Goal: Task Accomplishment & Management: Manage account settings

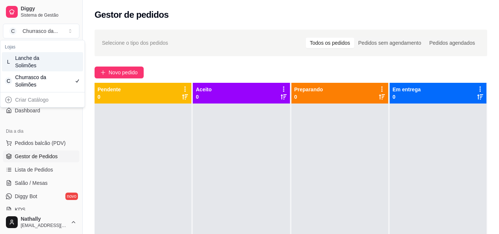
scroll to position [103, 0]
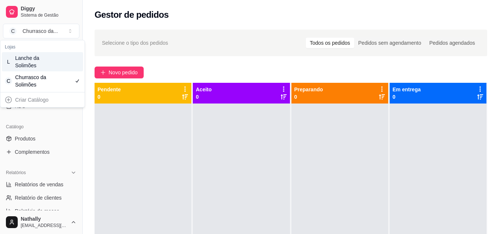
click at [44, 66] on div "Lanche da Solimões" at bounding box center [31, 61] width 33 height 15
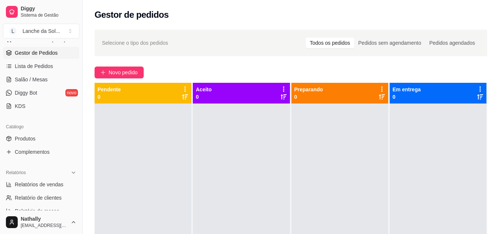
click at [44, 137] on link "Produtos" at bounding box center [41, 138] width 76 height 12
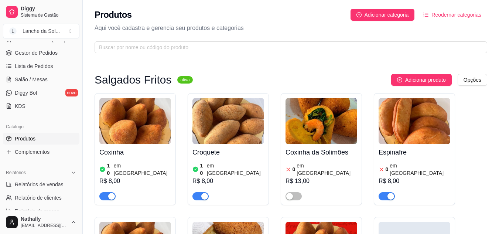
click at [402, 149] on h4 "Espinafre" at bounding box center [414, 152] width 72 height 10
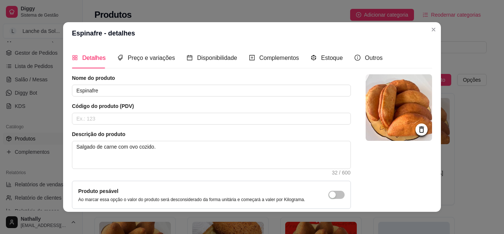
click at [403, 137] on img at bounding box center [399, 107] width 66 height 66
click at [321, 61] on span "Estoque" at bounding box center [332, 58] width 22 height 6
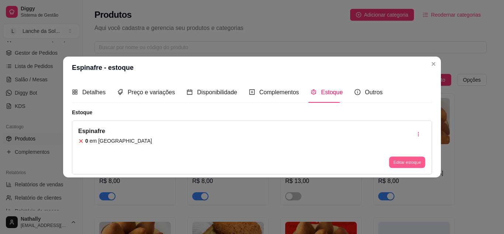
click at [398, 158] on button "Editar estoque" at bounding box center [407, 161] width 36 height 11
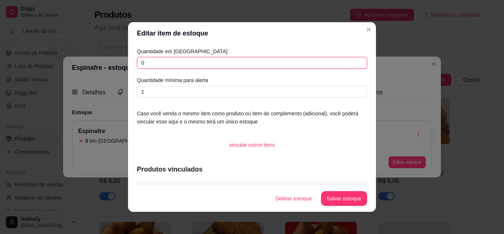
click at [294, 58] on input "0" at bounding box center [252, 63] width 230 height 12
click at [265, 67] on input "0" at bounding box center [252, 63] width 230 height 12
type input "12"
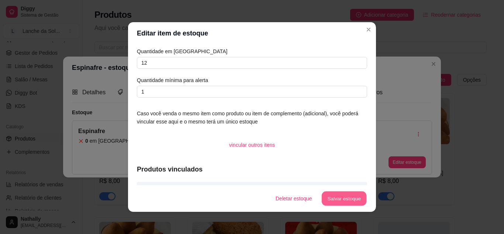
click at [328, 196] on button "Salvar estoque" at bounding box center [343, 198] width 45 height 14
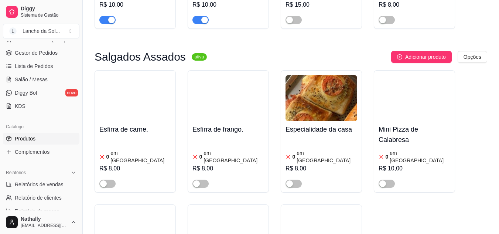
scroll to position [325, 0]
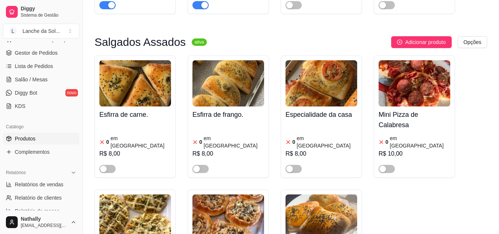
click at [327, 76] on img at bounding box center [321, 83] width 72 height 46
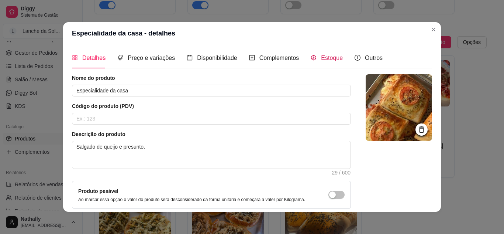
click at [321, 59] on span "Estoque" at bounding box center [332, 58] width 22 height 6
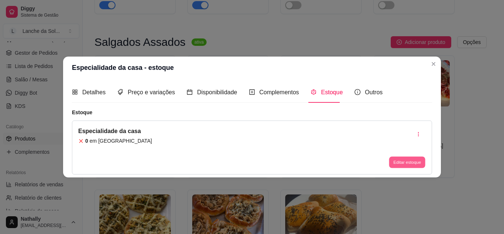
click at [402, 160] on button "Editar estoque" at bounding box center [407, 161] width 36 height 11
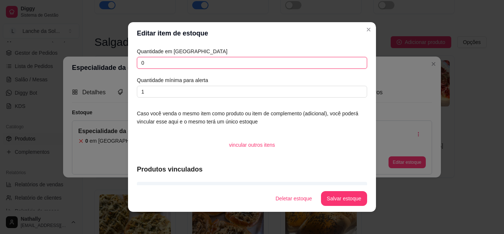
click at [313, 65] on input "0" at bounding box center [252, 63] width 230 height 12
type input "10"
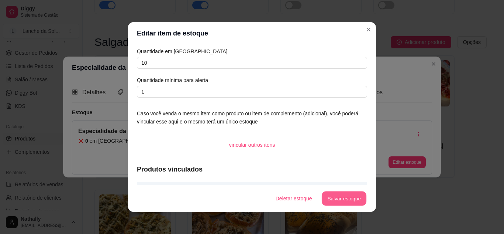
click at [332, 194] on button "Salvar estoque" at bounding box center [343, 198] width 45 height 14
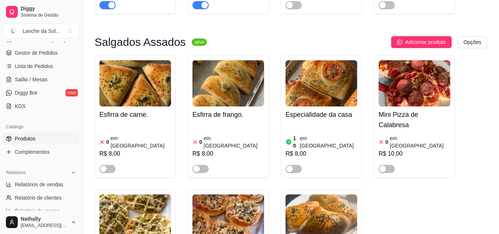
click at [292, 165] on div "button" at bounding box center [289, 168] width 7 height 7
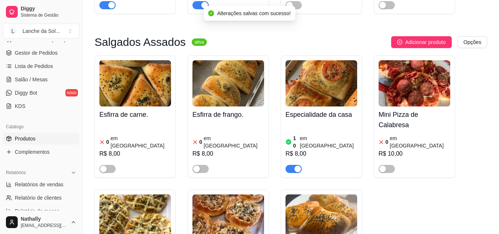
click at [233, 194] on img at bounding box center [228, 217] width 72 height 46
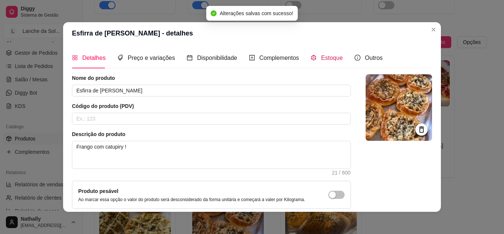
click at [316, 62] on div "Estoque" at bounding box center [327, 57] width 32 height 9
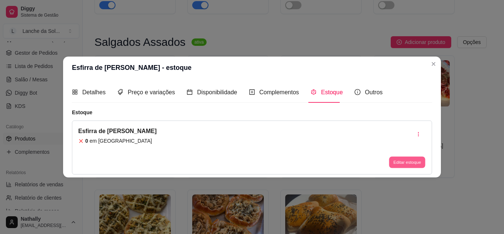
click at [404, 161] on button "Editar estoque" at bounding box center [407, 161] width 36 height 11
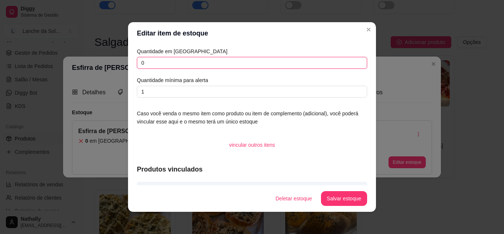
click at [340, 62] on input "0" at bounding box center [252, 63] width 230 height 12
type input "10"
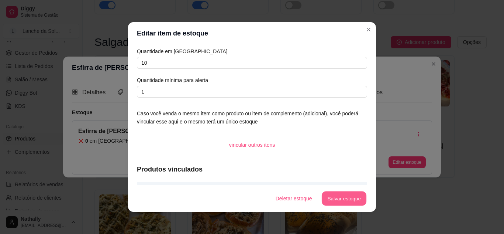
click at [328, 194] on button "Salvar estoque" at bounding box center [343, 198] width 45 height 14
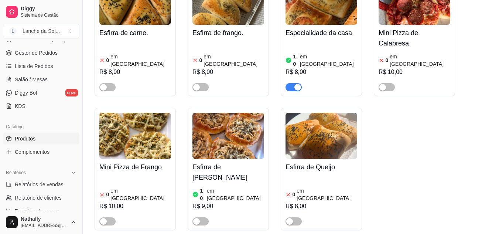
scroll to position [409, 0]
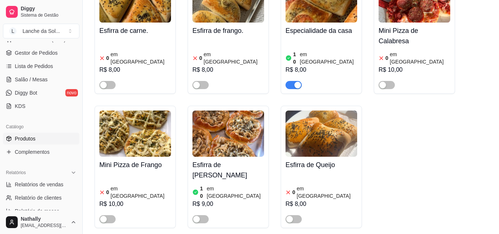
click at [197, 216] on div "button" at bounding box center [196, 219] width 7 height 7
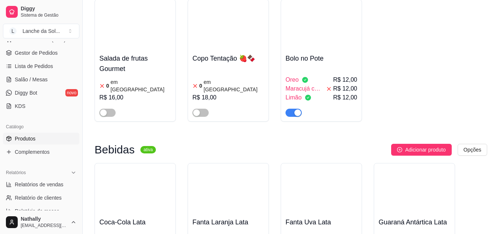
scroll to position [2042, 0]
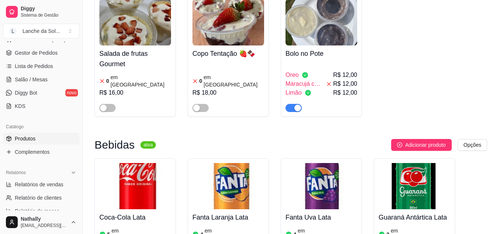
click at [42, 49] on link "Gestor de Pedidos" at bounding box center [41, 53] width 76 height 12
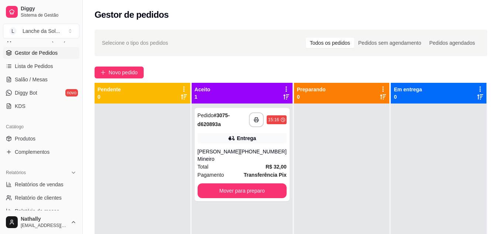
click at [269, 159] on div "[PHONE_NUMBER]" at bounding box center [263, 155] width 47 height 15
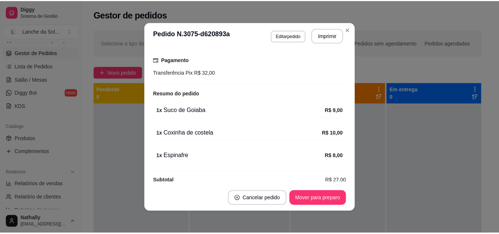
scroll to position [202, 0]
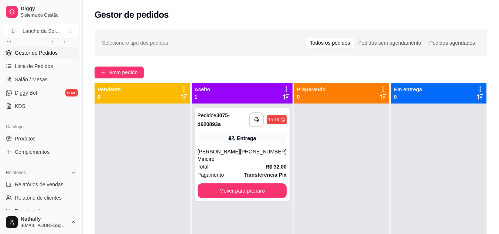
click at [46, 70] on link "Lista de Pedidos" at bounding box center [41, 66] width 76 height 12
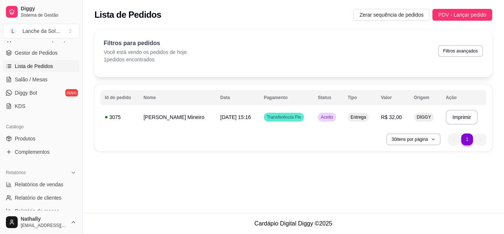
click at [29, 142] on link "Produtos" at bounding box center [41, 138] width 76 height 12
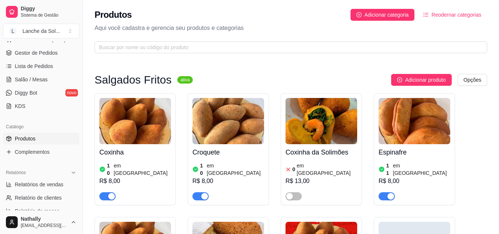
click at [113, 193] on div "button" at bounding box center [111, 196] width 7 height 7
click at [205, 193] on div "button" at bounding box center [204, 196] width 7 height 7
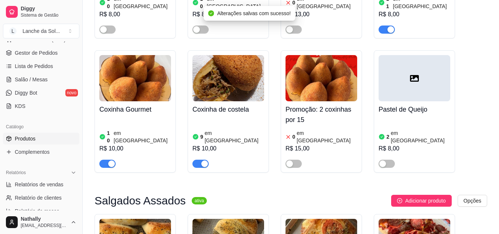
scroll to position [183, 0]
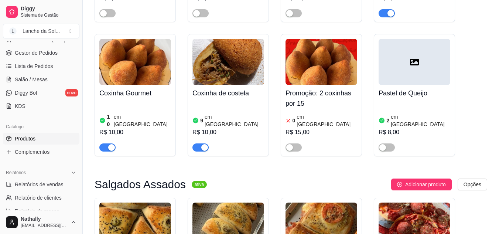
click at [201, 143] on span "button" at bounding box center [200, 147] width 16 height 8
click at [108, 144] on div "button" at bounding box center [111, 147] width 7 height 7
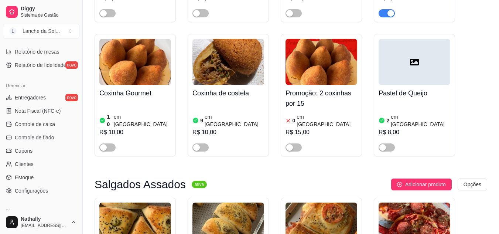
scroll to position [297, 0]
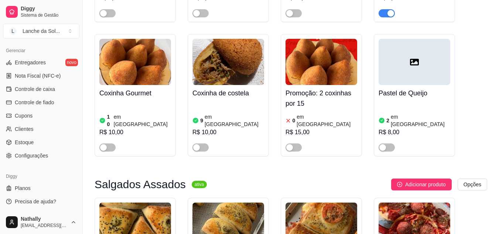
click at [43, 156] on span "Configurações" at bounding box center [31, 155] width 33 height 7
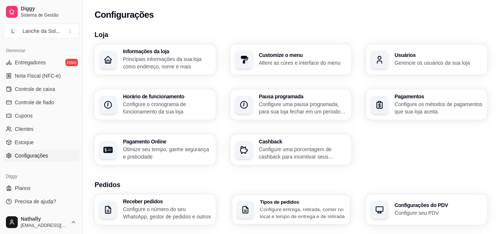
click at [324, 198] on div "Tipos de pedidos Configure entrega, retirada, comer no local e tempo de entrega…" at bounding box center [290, 209] width 117 height 30
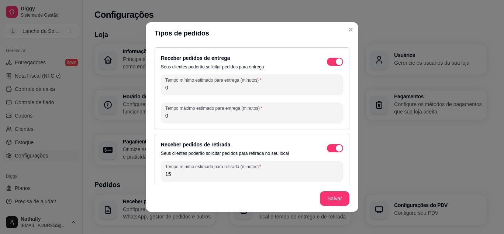
click at [328, 58] on span "button" at bounding box center [335, 62] width 16 height 8
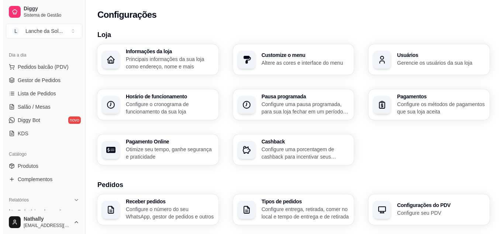
scroll to position [47, 0]
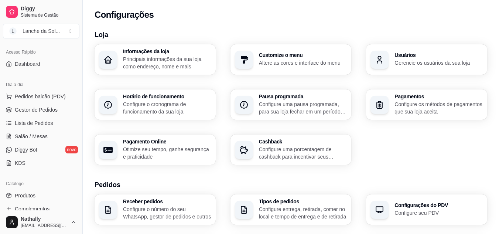
click at [60, 108] on link "Gestor de Pedidos" at bounding box center [41, 110] width 76 height 12
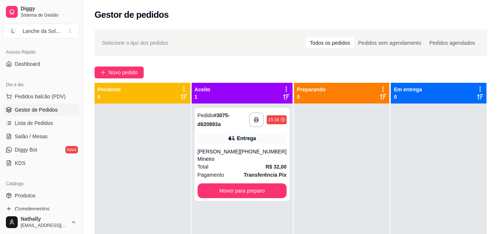
click at [257, 162] on div "[PHONE_NUMBER]" at bounding box center [263, 155] width 47 height 15
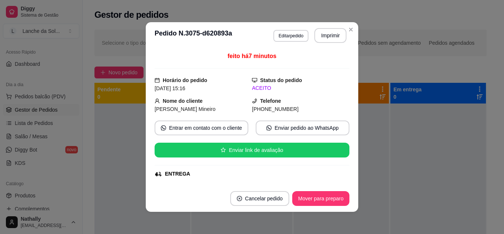
click at [340, 178] on div "feito há 7 minutos Horário do pedido [DATE] 15:16 Status do pedido ACEITO Nome …" at bounding box center [252, 117] width 195 height 130
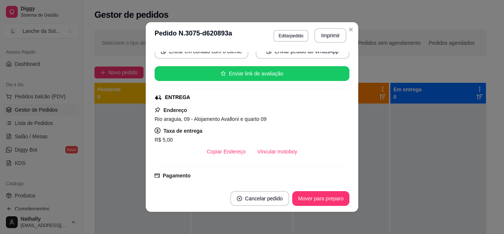
click at [340, 178] on div "feito há 7 minutos Horário do pedido [DATE] 15:16 Status do pedido ACEITO Nome …" at bounding box center [252, 117] width 195 height 130
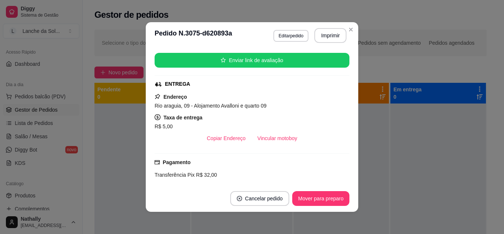
click at [340, 178] on div "Transferência Pix R$ 32,00" at bounding box center [252, 175] width 195 height 8
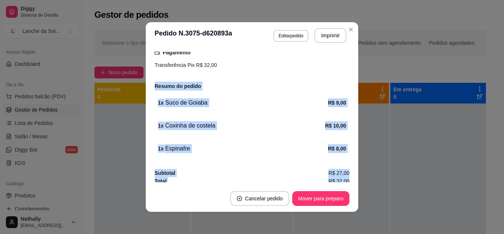
scroll to position [202, 0]
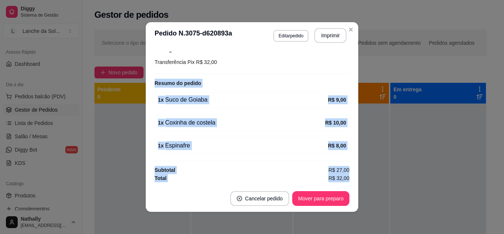
click at [340, 178] on div "feito há 7 minutos Horário do pedido [DATE] 15:16 Status do pedido ACEITO Nome …" at bounding box center [252, 117] width 195 height 130
click at [318, 69] on div "Pagamento Transferência Pix R$ 32,00" at bounding box center [252, 57] width 195 height 34
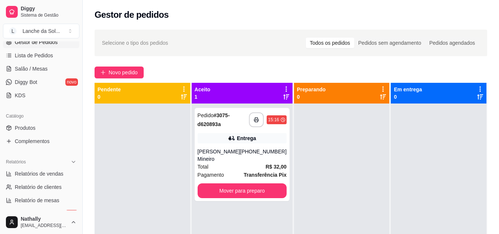
scroll to position [125, 0]
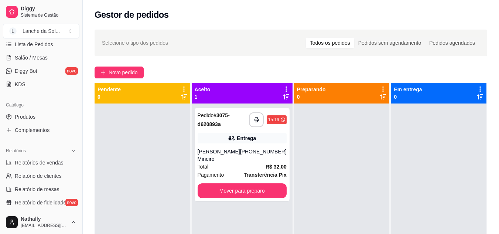
click at [33, 118] on span "Produtos" at bounding box center [25, 116] width 21 height 7
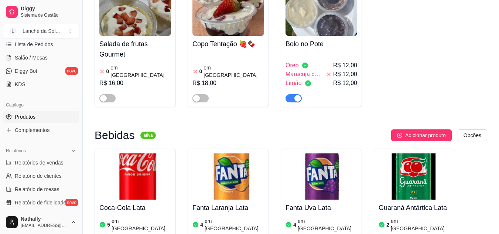
scroll to position [2105, 0]
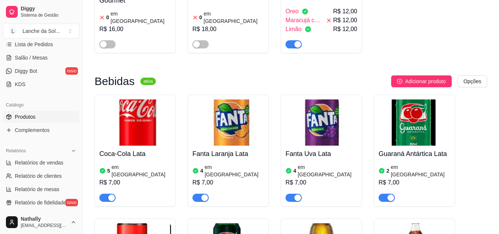
click at [145, 163] on div "5 em [GEOGRAPHIC_DATA]" at bounding box center [135, 170] width 72 height 15
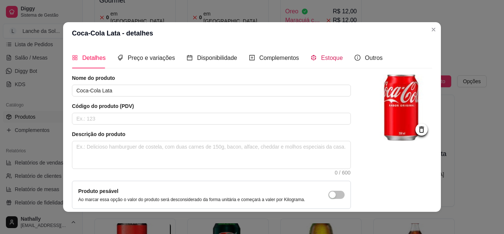
click at [311, 62] on div "Estoque" at bounding box center [327, 57] width 32 height 9
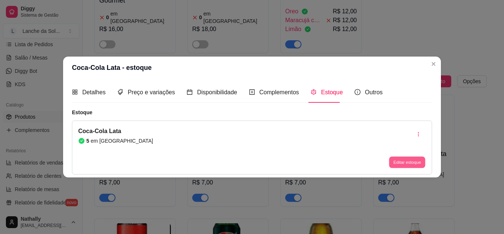
click at [411, 167] on button "Editar estoque" at bounding box center [407, 161] width 36 height 11
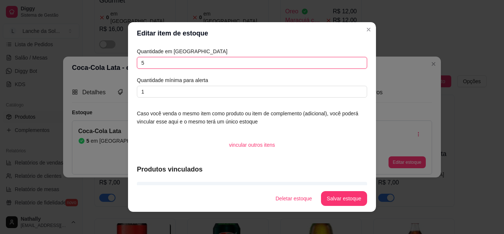
click at [173, 64] on input "5" at bounding box center [252, 63] width 230 height 12
type input "3"
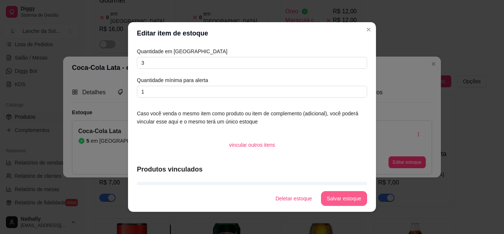
click at [352, 199] on button "Salvar estoque" at bounding box center [344, 198] width 46 height 15
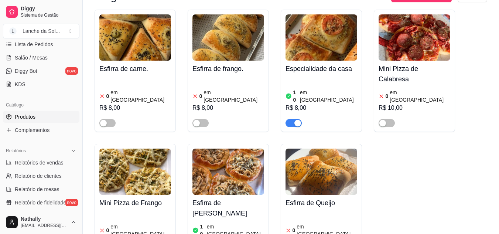
scroll to position [376, 0]
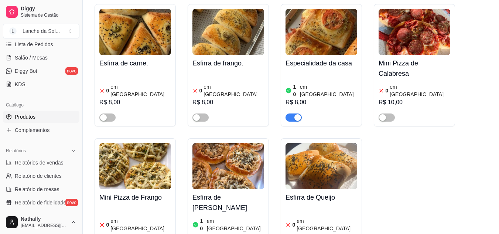
click at [218, 216] on div "10 em estoque R$ 9,00" at bounding box center [228, 236] width 72 height 40
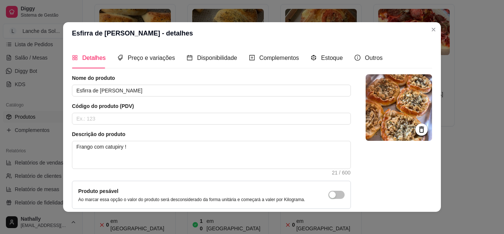
click at [321, 68] on div "Estoque" at bounding box center [327, 57] width 32 height 21
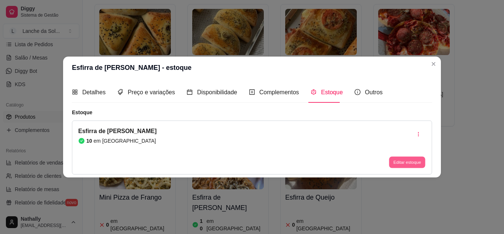
click at [400, 164] on button "Editar estoque" at bounding box center [407, 161] width 36 height 11
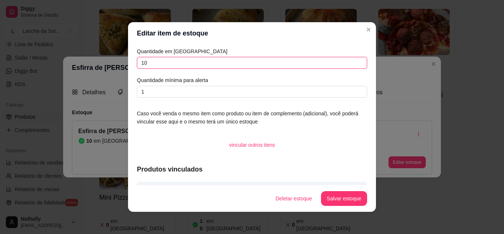
click at [163, 62] on input "10" at bounding box center [252, 63] width 230 height 12
type input "9"
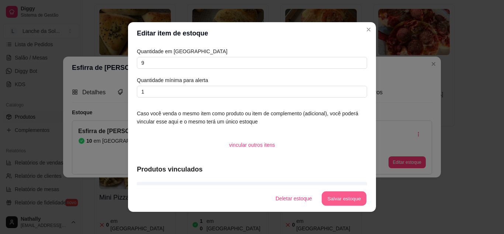
click at [340, 201] on button "Salvar estoque" at bounding box center [343, 198] width 45 height 14
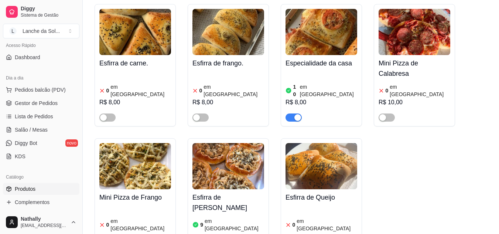
scroll to position [50, 0]
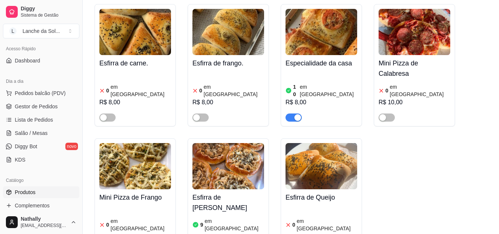
click at [44, 109] on span "Gestor de Pedidos" at bounding box center [36, 106] width 43 height 7
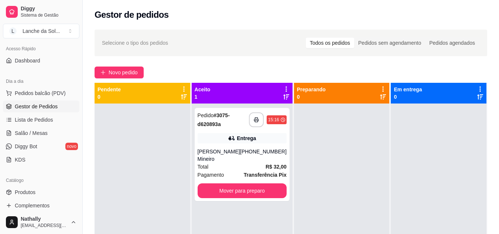
click at [262, 172] on strong "Transferência Pix" at bounding box center [265, 175] width 43 height 6
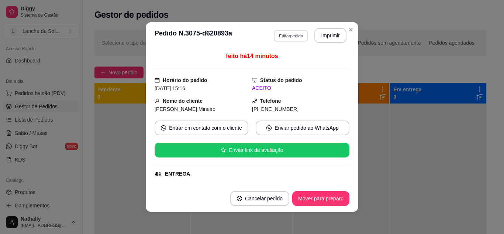
click at [296, 32] on button "Editar pedido" at bounding box center [291, 35] width 34 height 11
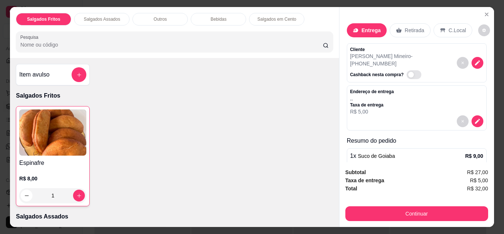
click at [486, 12] on icon "Close" at bounding box center [487, 14] width 6 height 6
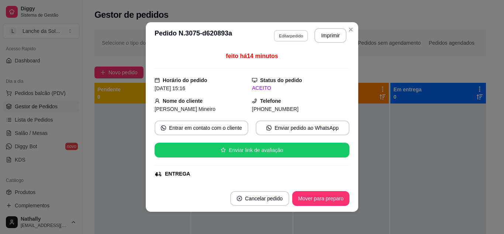
click at [302, 34] on button "Editar pedido" at bounding box center [291, 35] width 34 height 11
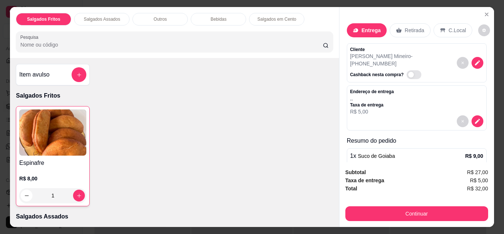
click at [485, 13] on icon "Close" at bounding box center [486, 14] width 3 height 3
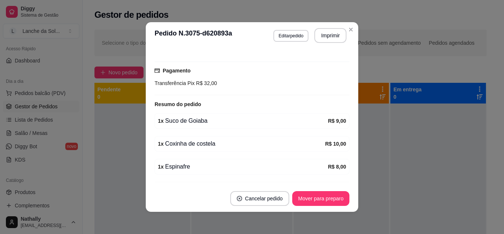
scroll to position [182, 0]
click at [275, 30] on button "Editar pedido" at bounding box center [290, 36] width 35 height 12
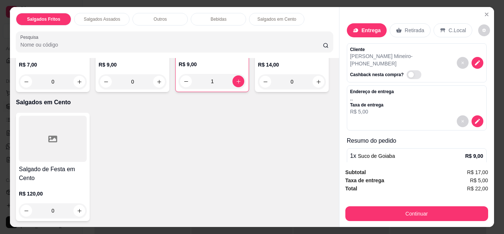
scroll to position [0, 0]
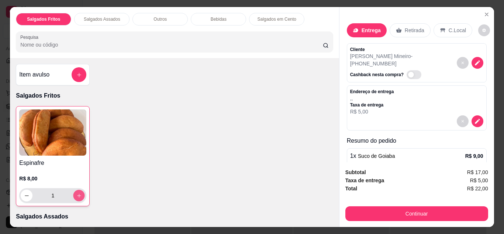
click at [77, 193] on icon "increase-product-quantity" at bounding box center [79, 196] width 6 height 6
type input "2"
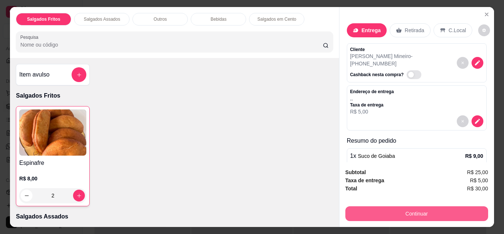
click at [448, 210] on button "Continuar" at bounding box center [416, 213] width 143 height 15
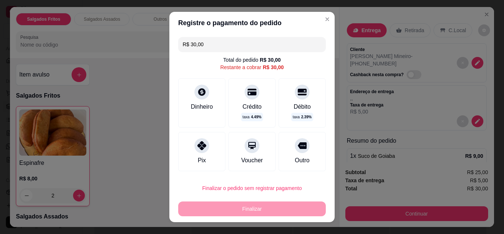
click at [203, 162] on div "Pix" at bounding box center [201, 151] width 47 height 39
type input "R$ 0,00"
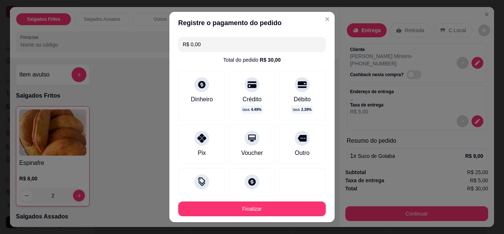
click at [254, 198] on div "Finalizar" at bounding box center [252, 207] width 148 height 18
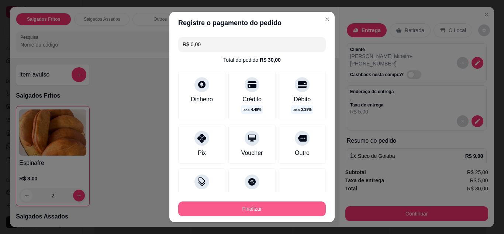
click at [260, 207] on button "Finalizar" at bounding box center [252, 208] width 148 height 15
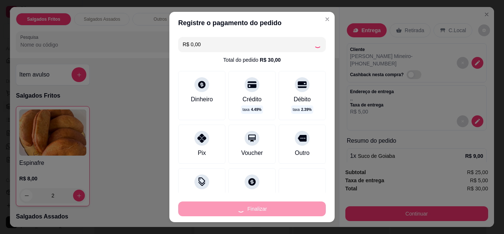
type input "0"
type input "-R$ 30,00"
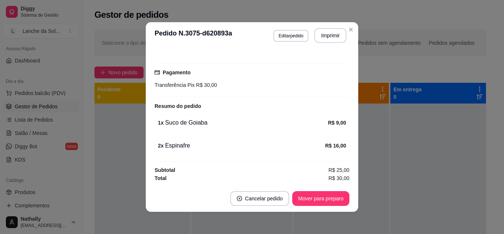
scroll to position [173, 0]
click at [323, 195] on button "Mover para preparo" at bounding box center [320, 198] width 55 height 14
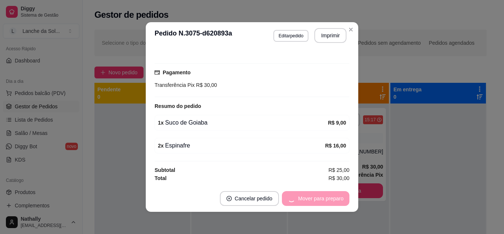
click at [323, 195] on div "Mover para preparo" at bounding box center [316, 198] width 68 height 15
click at [323, 195] on button "Mover para entrega" at bounding box center [320, 198] width 55 height 14
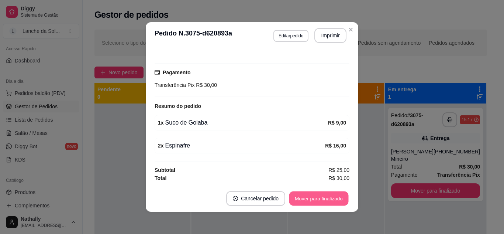
click at [333, 195] on button "Mover para finalizado" at bounding box center [318, 198] width 59 height 14
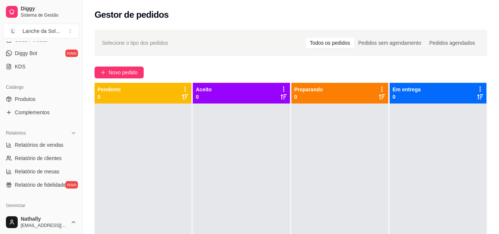
scroll to position [162, 0]
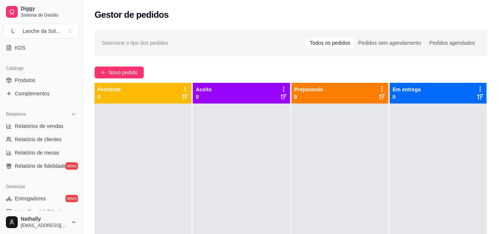
click at [46, 129] on span "Relatórios de vendas" at bounding box center [39, 125] width 49 height 7
select select "ALL"
select select "0"
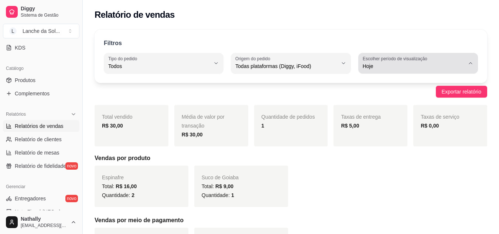
click at [420, 70] on button "Escolher período de visualização Hoje" at bounding box center [418, 63] width 120 height 21
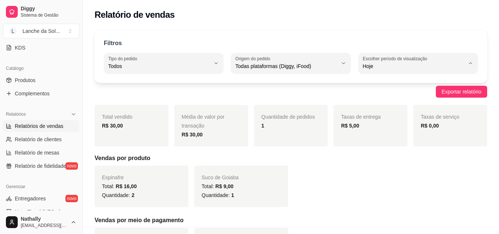
click at [400, 96] on span "Ontem" at bounding box center [414, 95] width 96 height 7
type input "1"
select select "1"
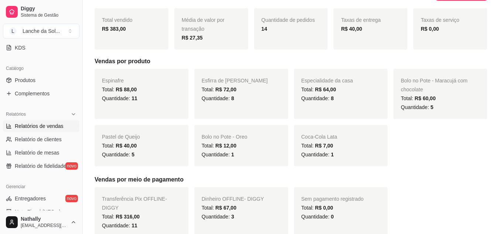
scroll to position [95, 0]
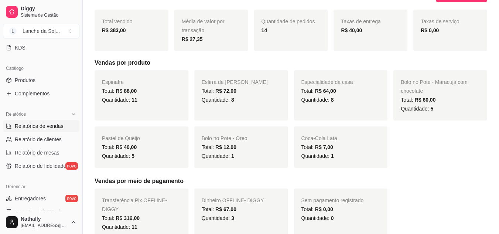
click at [54, 31] on div "Lanche da Sol ..." at bounding box center [41, 30] width 37 height 7
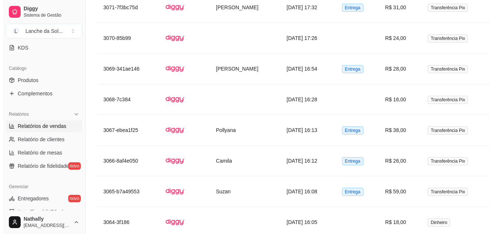
scroll to position [464, 0]
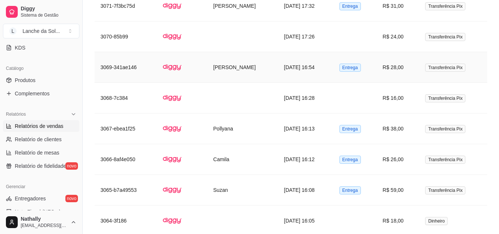
click at [368, 64] on td "Entrega" at bounding box center [354, 67] width 43 height 31
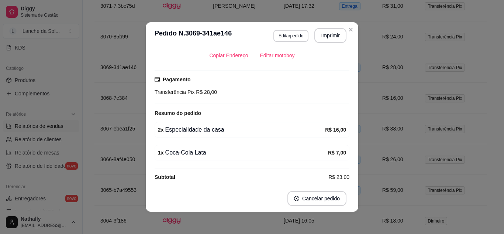
scroll to position [182, 0]
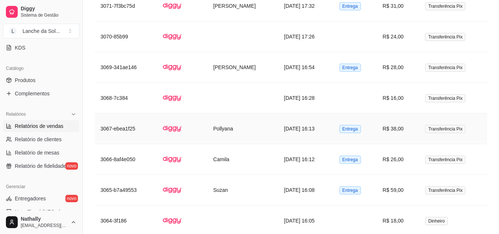
click at [399, 125] on td "R$ 38,00" at bounding box center [397, 128] width 43 height 31
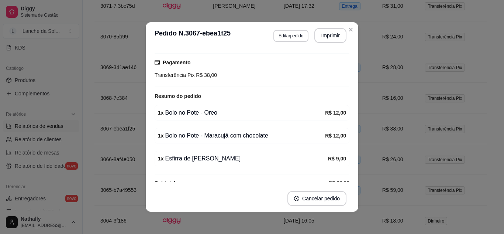
scroll to position [205, 0]
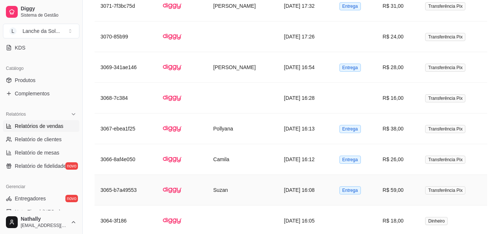
click at [404, 183] on td "R$ 59,00" at bounding box center [397, 190] width 43 height 31
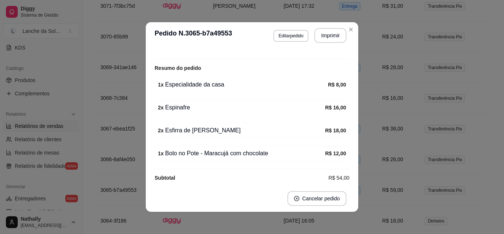
scroll to position [228, 0]
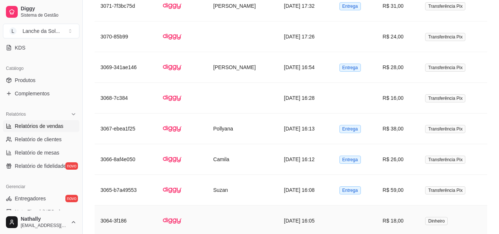
click at [351, 213] on td at bounding box center [354, 220] width 43 height 31
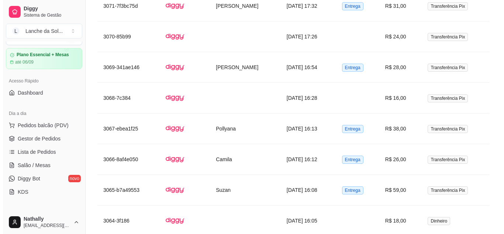
scroll to position [17, 0]
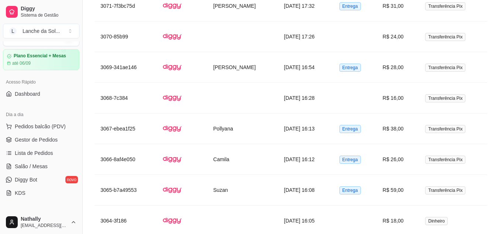
click at [42, 127] on span "Pedidos balcão (PDV)" at bounding box center [40, 126] width 51 height 7
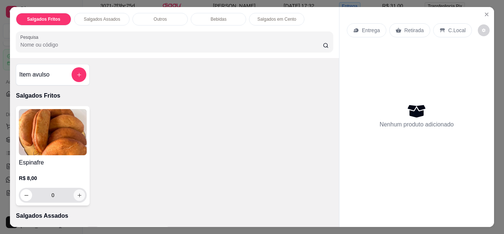
click at [77, 192] on icon "increase-product-quantity" at bounding box center [80, 195] width 6 height 6
type input "1"
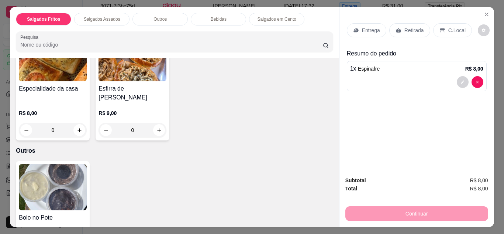
scroll to position [200, 0]
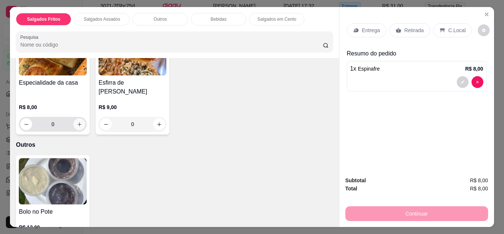
click at [80, 118] on button "increase-product-quantity" at bounding box center [79, 124] width 12 height 12
type input "1"
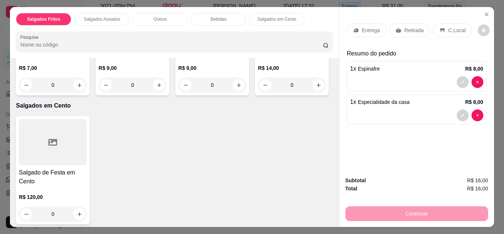
scroll to position [561, 0]
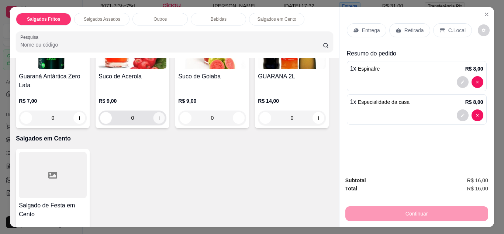
click at [162, 115] on icon "increase-product-quantity" at bounding box center [159, 118] width 6 height 6
type input "1"
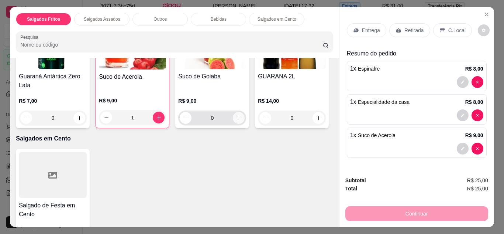
click at [233, 124] on button "increase-product-quantity" at bounding box center [239, 118] width 12 height 12
type input "1"
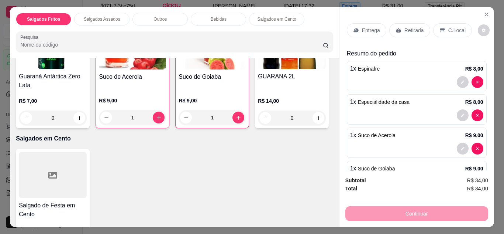
click at [442, 25] on div "C.Local" at bounding box center [452, 30] width 39 height 14
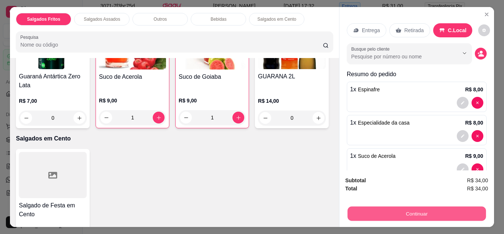
click at [445, 206] on button "Continuar" at bounding box center [416, 213] width 138 height 14
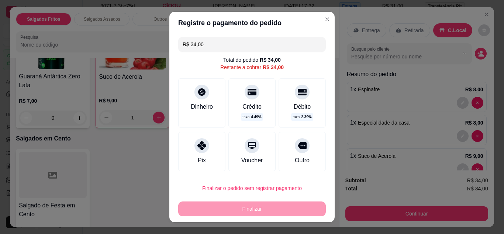
click at [208, 137] on div "Pix" at bounding box center [201, 151] width 47 height 39
type input "R$ 0,00"
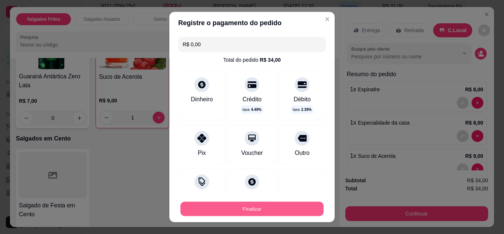
click at [256, 208] on button "Finalizar" at bounding box center [251, 209] width 143 height 14
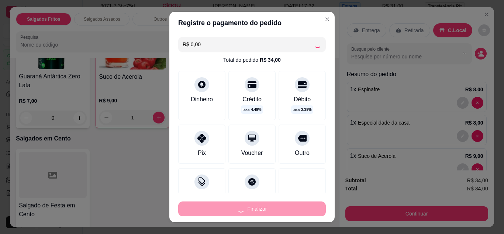
type input "0"
type input "-R$ 34,00"
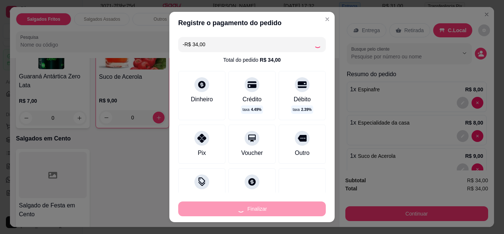
scroll to position [559, 0]
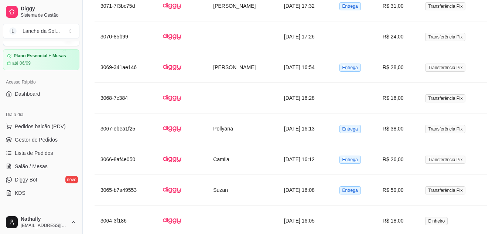
click at [52, 128] on span "Pedidos balcão (PDV)" at bounding box center [40, 126] width 51 height 7
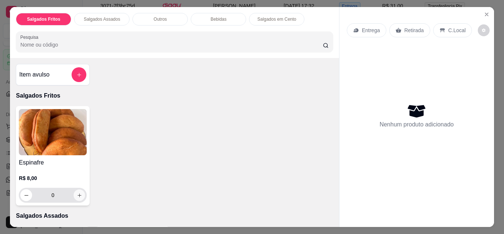
click at [77, 192] on icon "increase-product-quantity" at bounding box center [80, 195] width 6 height 6
type input "1"
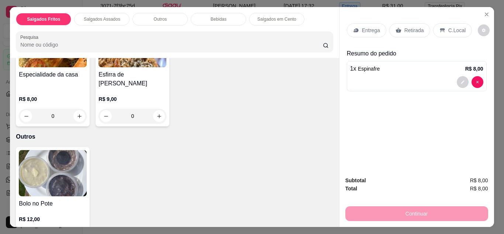
scroll to position [194, 0]
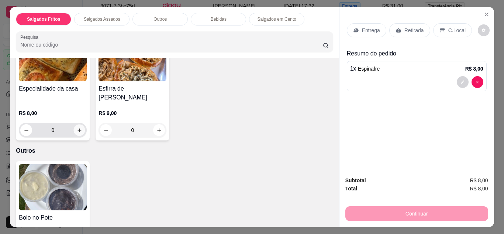
click at [79, 127] on icon "increase-product-quantity" at bounding box center [80, 130] width 6 height 6
type input "1"
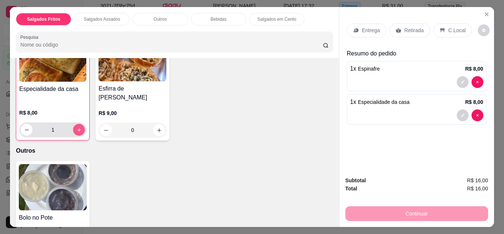
scroll to position [195, 0]
click at [364, 23] on div "Entrega" at bounding box center [366, 30] width 39 height 14
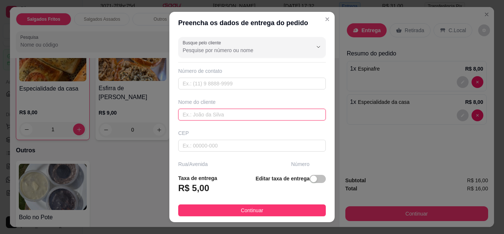
click at [234, 112] on input "text" at bounding box center [252, 115] width 148 height 12
type input "|"
type input "Emilly"
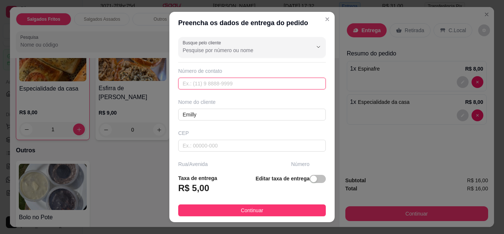
click at [219, 89] on input "text" at bounding box center [252, 84] width 148 height 12
type input "[PHONE_NUMBER]"
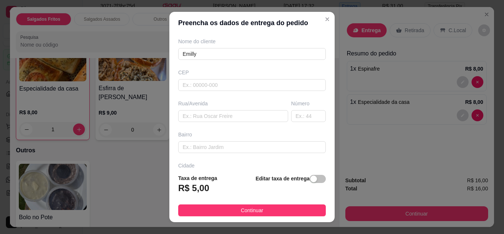
scroll to position [61, 0]
click at [217, 120] on input "text" at bounding box center [233, 116] width 110 height 12
type input "a"
type input "Alojamento Jamari Quarto 19"
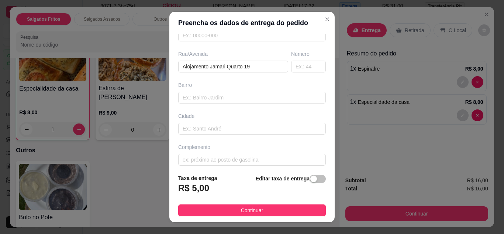
scroll to position [114, 0]
click at [282, 219] on footer "Taxa de entrega R$ 5,00 Editar taxa de entrega Continuar" at bounding box center [251, 195] width 165 height 54
click at [284, 214] on button "Continuar" at bounding box center [252, 210] width 148 height 12
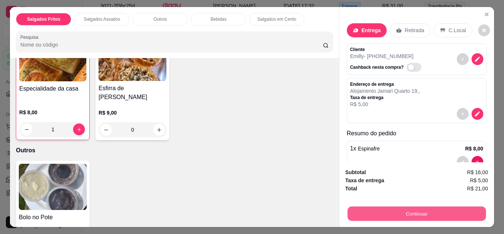
click at [427, 214] on button "Continuar" at bounding box center [416, 213] width 138 height 14
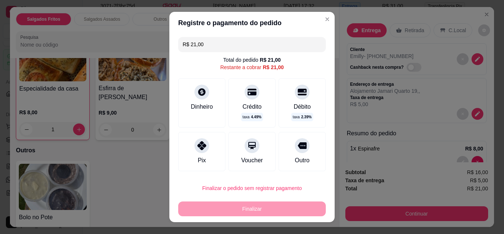
click at [198, 160] on div "Pix" at bounding box center [202, 160] width 8 height 9
type input "R$ 0,00"
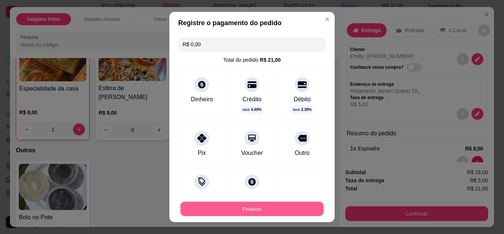
click at [253, 211] on button "Finalizar" at bounding box center [251, 209] width 143 height 14
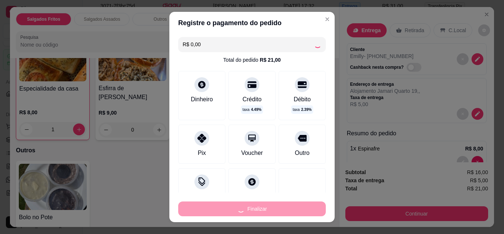
type input "0"
type input "-R$ 21,00"
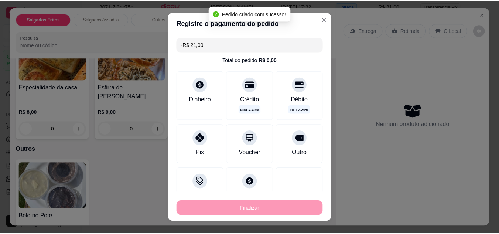
scroll to position [194, 0]
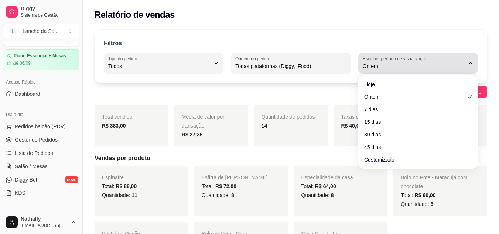
click at [382, 55] on label "Escolher período de visualização" at bounding box center [395, 58] width 67 height 6
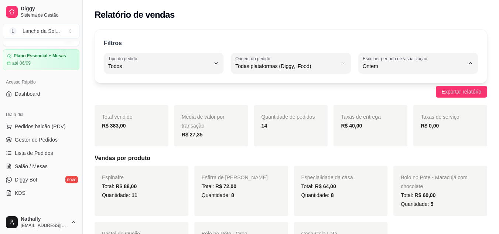
click at [401, 84] on span "Hoje" at bounding box center [414, 83] width 96 height 7
type input "0"
select select "0"
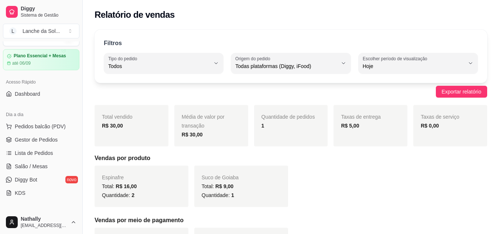
click at [37, 126] on span "Pedidos balcão (PDV)" at bounding box center [40, 126] width 51 height 7
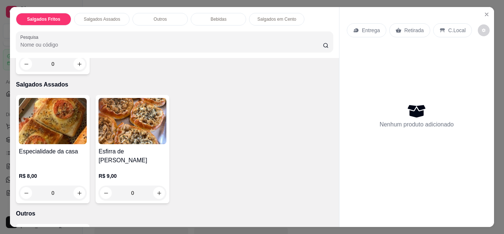
scroll to position [149, 0]
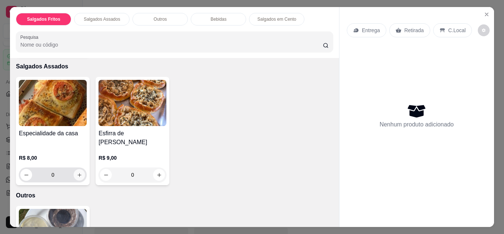
click at [77, 172] on icon "increase-product-quantity" at bounding box center [80, 175] width 6 height 6
type input "2"
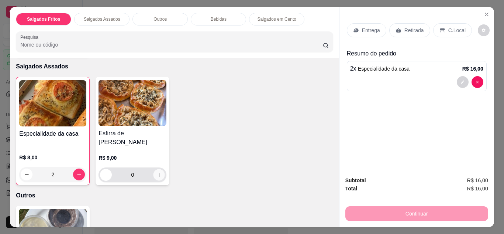
click at [158, 172] on icon "increase-product-quantity" at bounding box center [159, 175] width 6 height 6
type input "1"
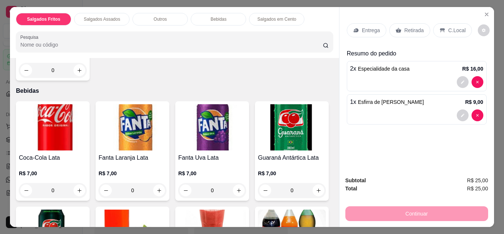
scroll to position [411, 0]
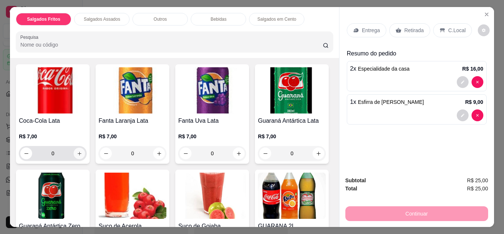
click at [77, 147] on button "increase-product-quantity" at bounding box center [79, 152] width 11 height 11
type input "1"
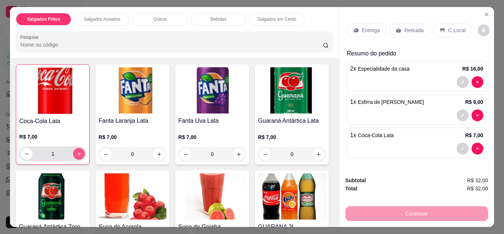
scroll to position [411, 0]
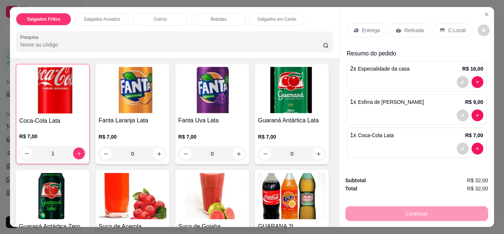
click at [376, 32] on div "Entrega" at bounding box center [366, 30] width 39 height 14
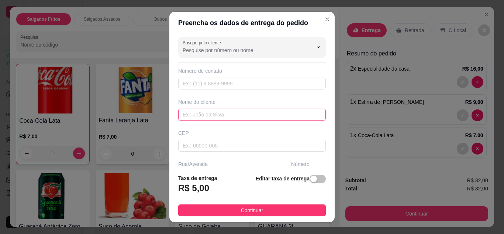
click at [230, 116] on input "text" at bounding box center [252, 115] width 148 height 12
type input "[PERSON_NAME]"
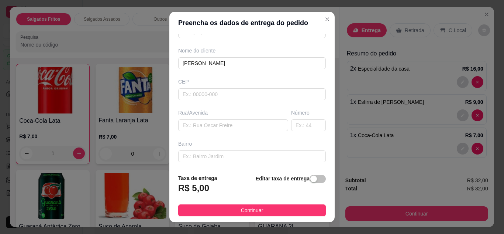
scroll to position [54, 0]
click at [242, 121] on input "text" at bounding box center [233, 123] width 110 height 12
type input "[STREET_ADDRESS]"
click at [290, 212] on button "Continuar" at bounding box center [252, 210] width 148 height 12
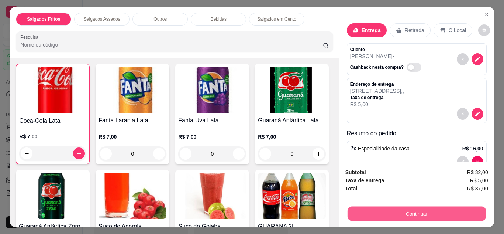
click at [373, 210] on button "Continuar" at bounding box center [416, 213] width 138 height 14
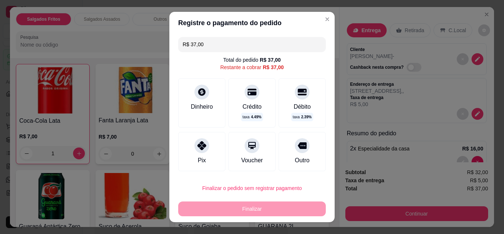
click at [207, 151] on div "Pix" at bounding box center [201, 151] width 47 height 39
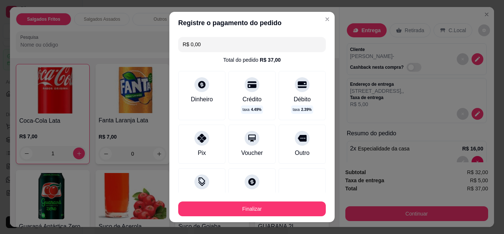
type input "R$ 0,00"
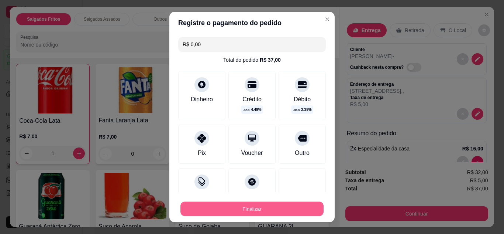
click at [279, 211] on button "Finalizar" at bounding box center [251, 209] width 143 height 14
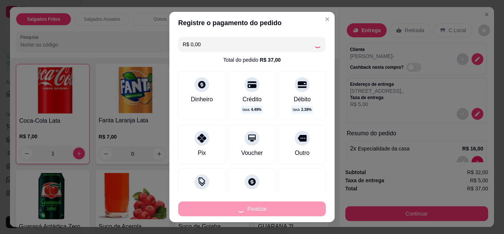
type input "0"
type input "-R$ 37,00"
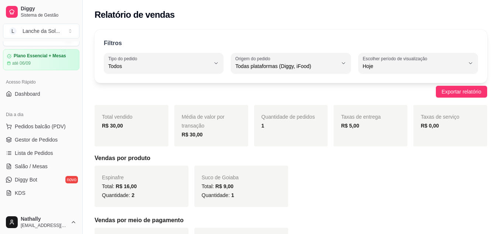
click at [46, 130] on span "Pedidos balcão (PDV)" at bounding box center [40, 126] width 51 height 7
click at [45, 141] on span "Gestor de Pedidos" at bounding box center [36, 139] width 43 height 7
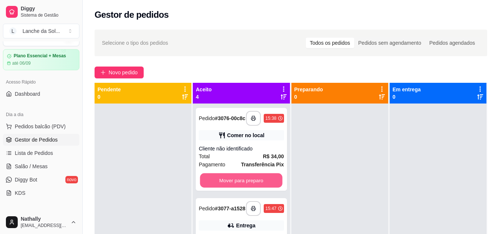
click at [225, 182] on button "Mover para preparo" at bounding box center [241, 180] width 82 height 14
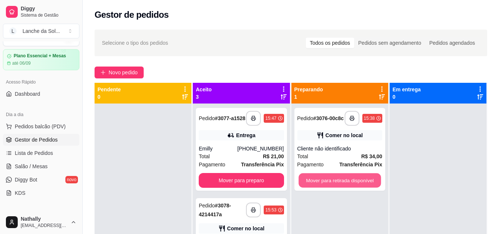
click at [324, 184] on button "Mover para retirada disponível" at bounding box center [339, 180] width 82 height 14
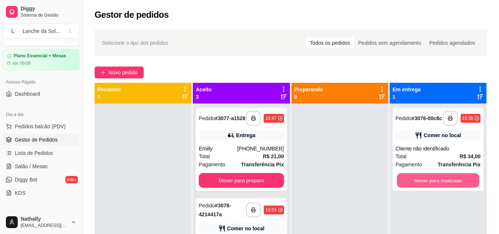
click at [411, 187] on button "Mover para finalizado" at bounding box center [437, 180] width 82 height 14
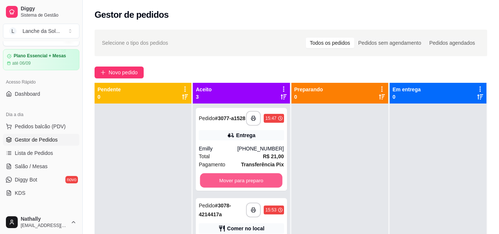
click at [244, 182] on button "Mover para preparo" at bounding box center [241, 180] width 82 height 14
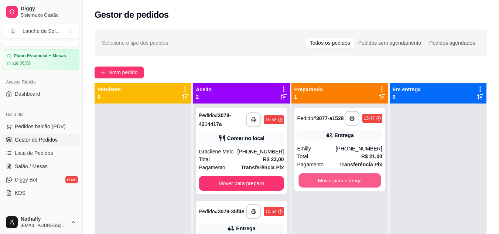
click at [330, 183] on button "Mover para entrega" at bounding box center [339, 180] width 82 height 14
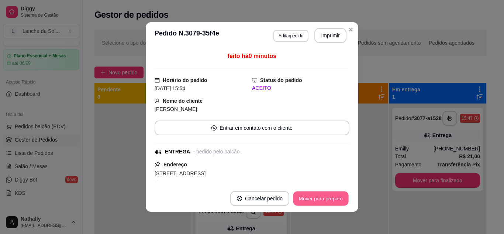
click at [331, 204] on button "Mover para preparo" at bounding box center [320, 198] width 55 height 14
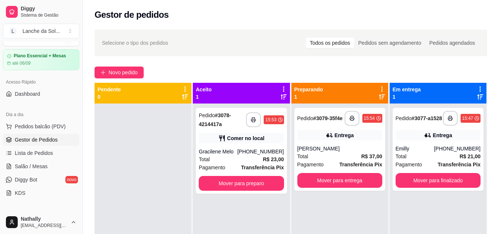
click at [255, 159] on div "Total R$ 23,00" at bounding box center [241, 159] width 85 height 8
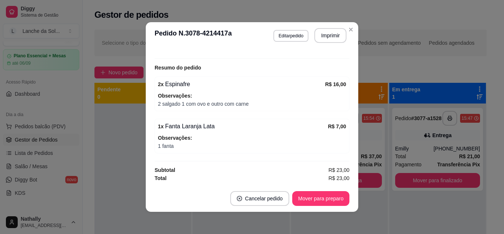
scroll to position [138, 0]
drag, startPoint x: 347, startPoint y: 127, endPoint x: 344, endPoint y: 140, distance: 12.7
click at [344, 140] on div "feito há 5 minutos Horário do pedido [DATE] 15:53 Status do pedido ACEITO Nome …" at bounding box center [252, 117] width 195 height 130
click at [282, 203] on button "Cancelar pedido" at bounding box center [259, 198] width 57 height 14
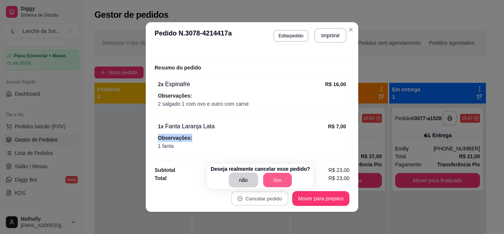
click at [280, 179] on button "Sim" at bounding box center [277, 180] width 29 height 14
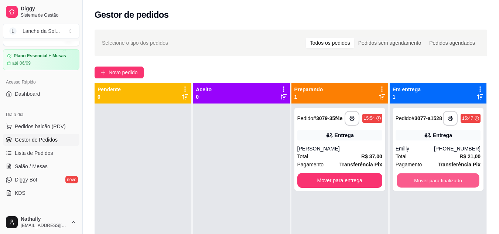
click at [429, 179] on button "Mover para finalizado" at bounding box center [437, 180] width 82 height 14
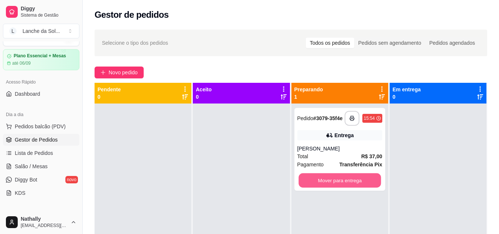
click at [355, 183] on button "Mover para entrega" at bounding box center [339, 180] width 82 height 14
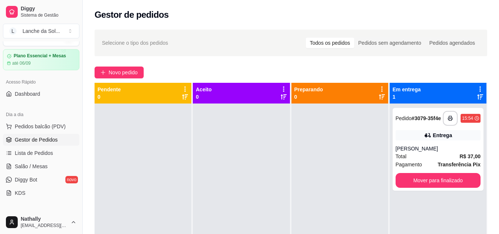
click at [429, 150] on div "[PERSON_NAME]" at bounding box center [437, 148] width 85 height 7
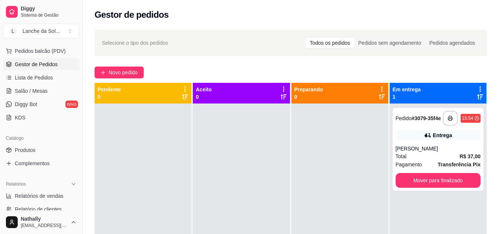
scroll to position [96, 0]
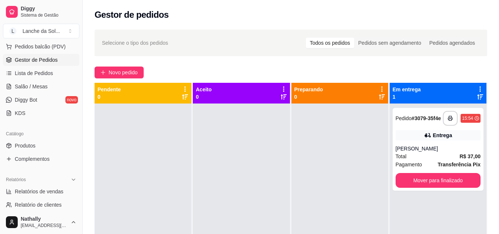
click at [35, 141] on link "Produtos" at bounding box center [41, 146] width 76 height 12
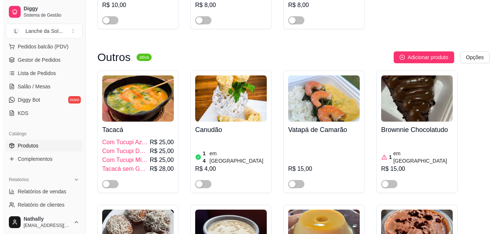
scroll to position [1037, 0]
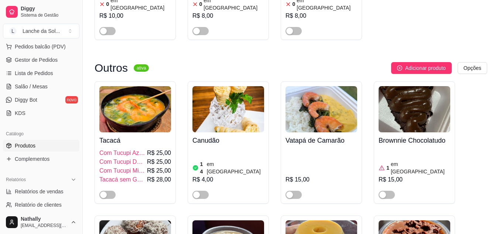
click at [110, 190] on span "button" at bounding box center [107, 194] width 16 height 8
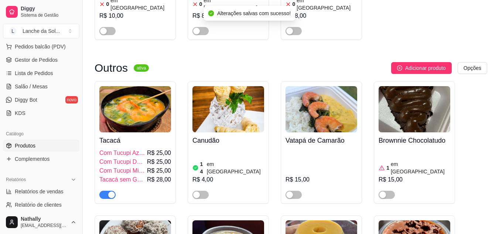
click at [163, 166] on span "R$ 25,00" at bounding box center [159, 170] width 24 height 9
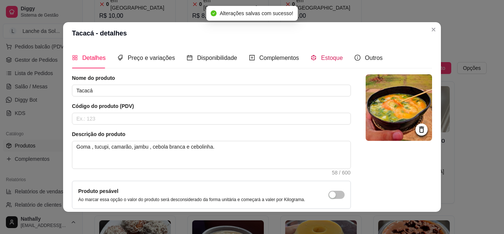
click at [326, 54] on div "Estoque" at bounding box center [327, 57] width 32 height 9
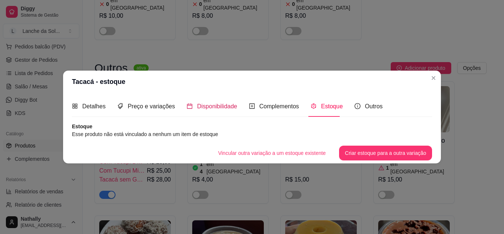
click at [193, 106] on div "Disponibilidade" at bounding box center [212, 105] width 51 height 9
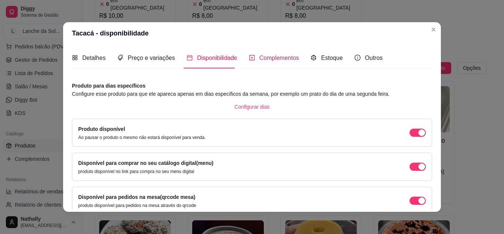
click at [267, 60] on span "Complementos" at bounding box center [279, 58] width 40 height 6
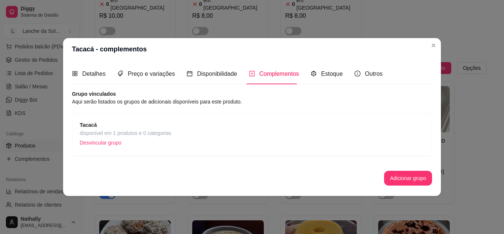
click at [151, 138] on p "Desvincular grupo" at bounding box center [126, 142] width 92 height 11
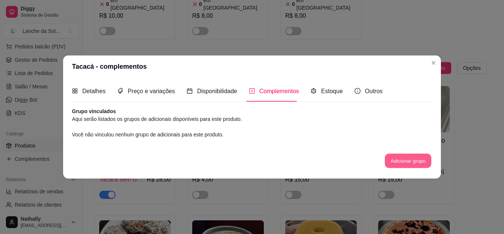
click at [410, 162] on button "Adicionar grupo" at bounding box center [408, 161] width 47 height 14
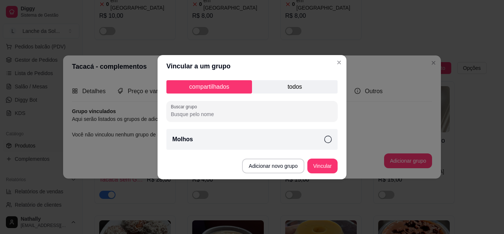
click at [289, 86] on p "todos" at bounding box center [295, 86] width 86 height 13
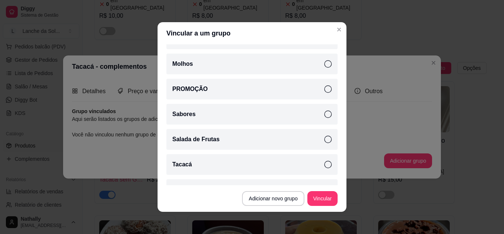
scroll to position [110, 0]
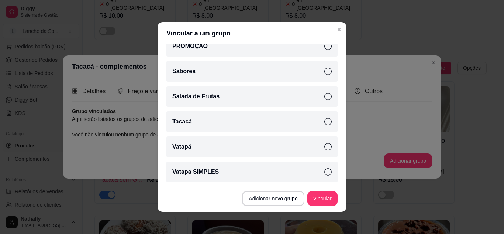
click at [307, 127] on div "Tacacá" at bounding box center [251, 121] width 171 height 21
click at [330, 194] on button "Vincular" at bounding box center [323, 198] width 30 height 14
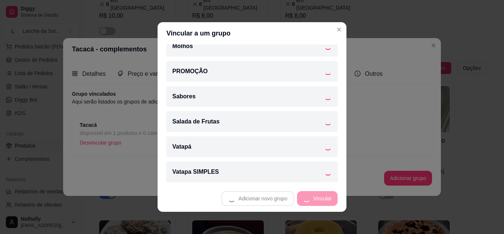
scroll to position [85, 0]
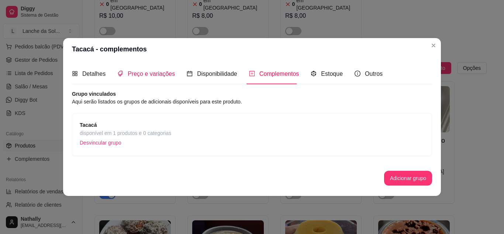
click at [139, 73] on span "Preço e variações" at bounding box center [151, 73] width 47 height 6
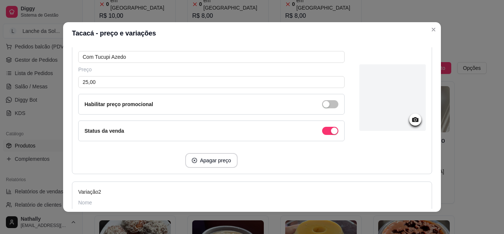
scroll to position [121, 0]
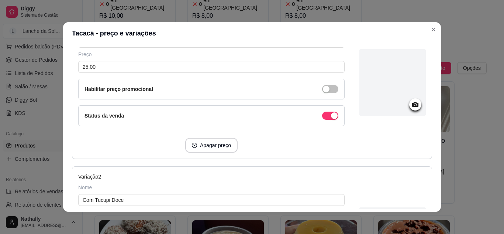
click at [331, 116] on div "button" at bounding box center [334, 115] width 7 height 7
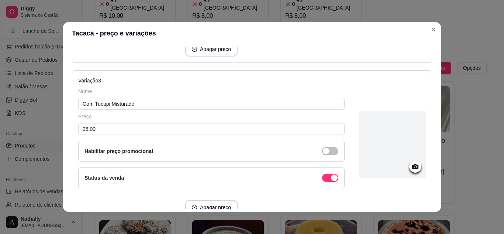
scroll to position [392, 0]
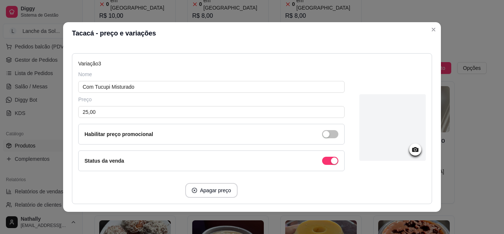
click at [322, 159] on button "button" at bounding box center [330, 160] width 16 height 8
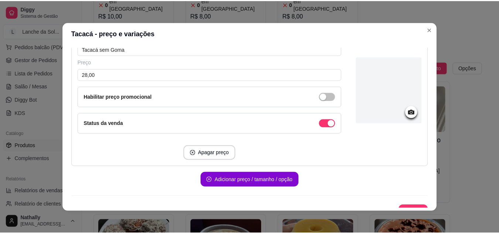
scroll to position [599, 0]
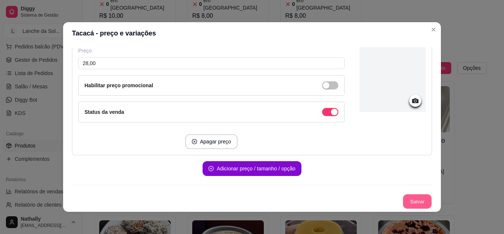
click at [407, 204] on button "Salvar" at bounding box center [417, 201] width 29 height 14
